Goal: Information Seeking & Learning: Stay updated

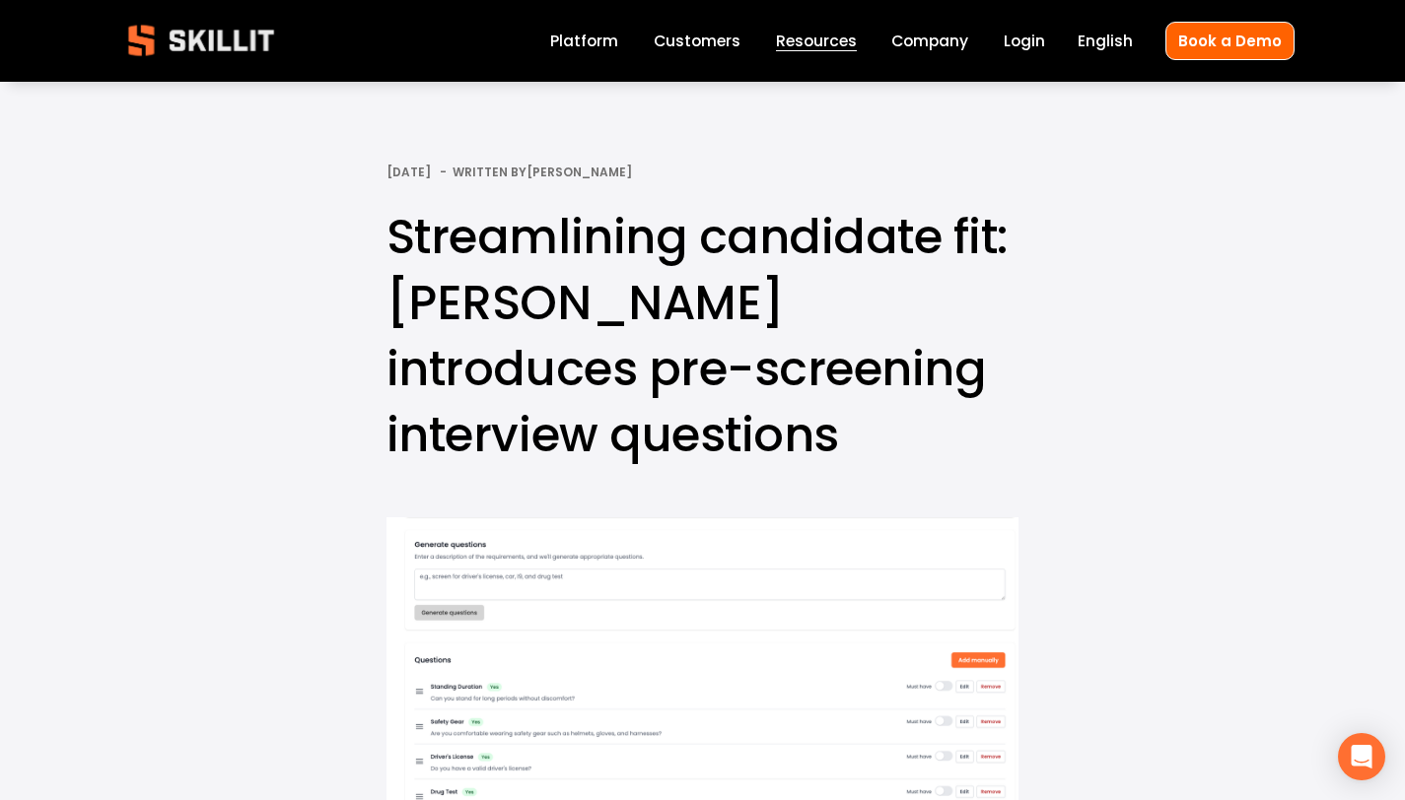
click at [0, 0] on span "Blog" at bounding box center [0, 0] width 0 height 0
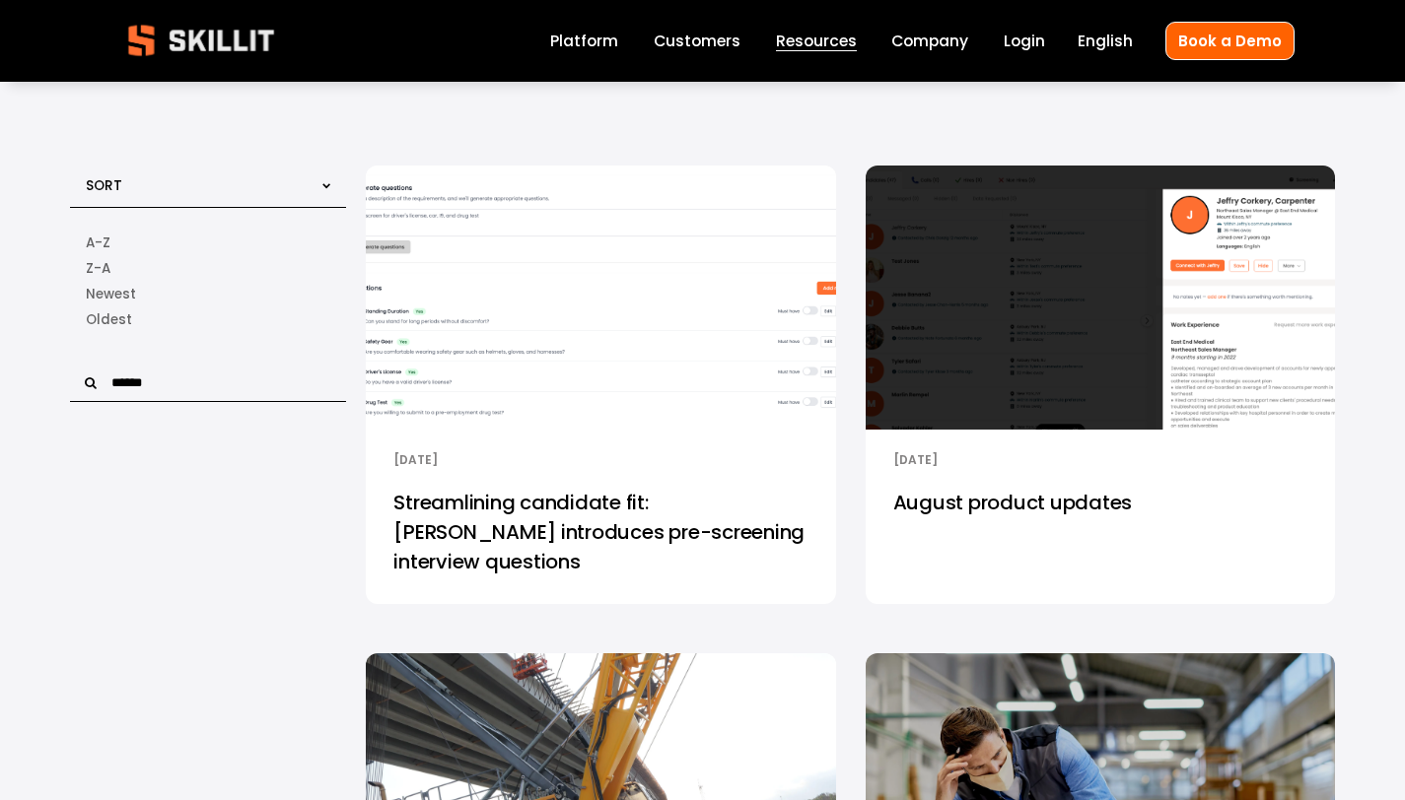
click at [972, 372] on img at bounding box center [1099, 298] width 474 height 267
